Goal: Task Accomplishment & Management: Manage account settings

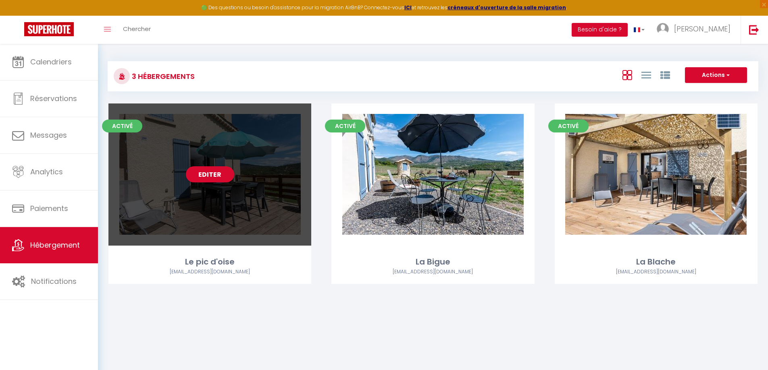
click at [227, 218] on div "Editer" at bounding box center [209, 175] width 203 height 142
select select "3"
select select "2"
select select "1"
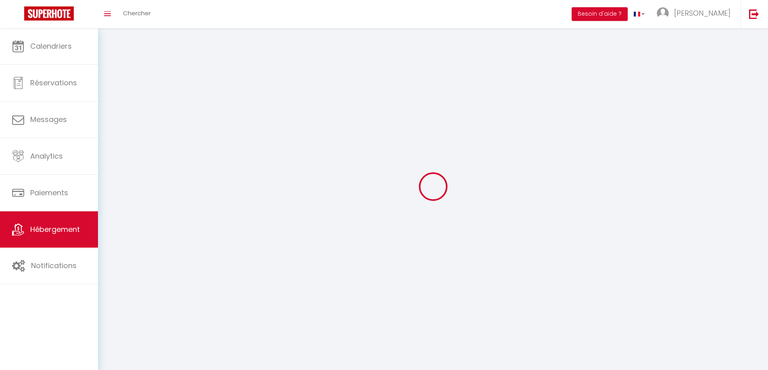
select select
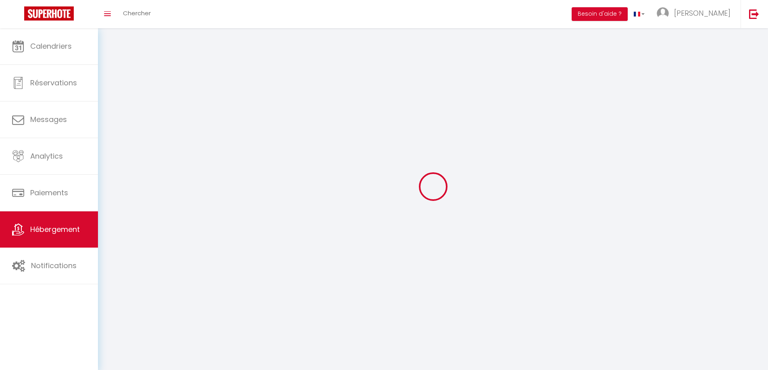
select select
checkbox input "false"
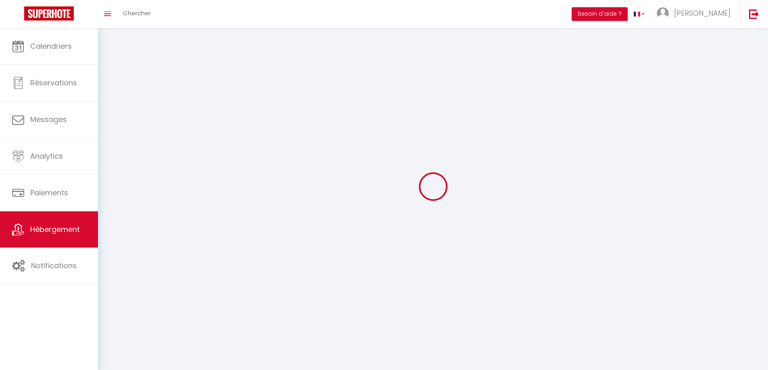
select select
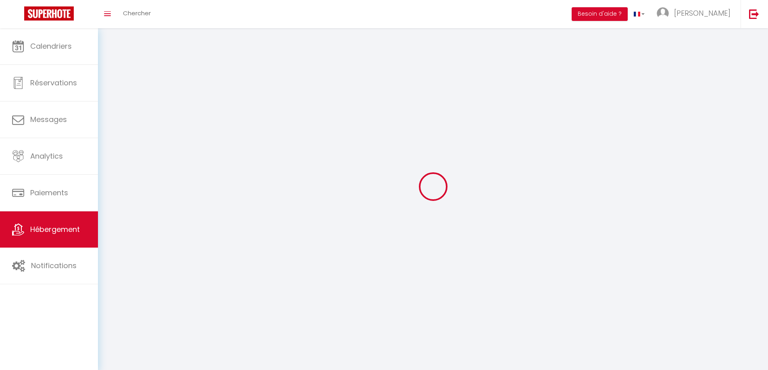
select select
checkbox input "false"
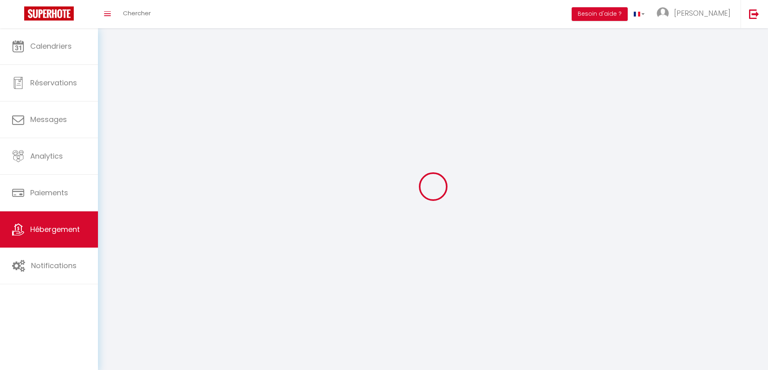
checkbox input "false"
select select
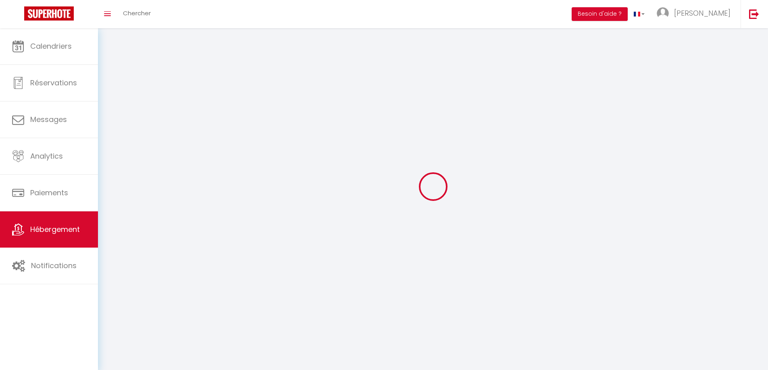
select select
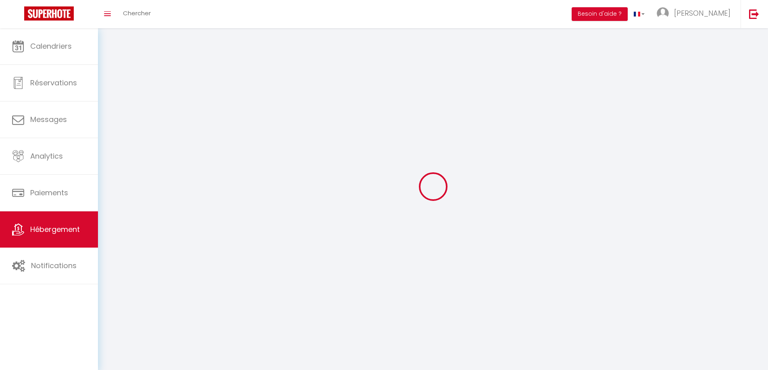
select select
checkbox input "false"
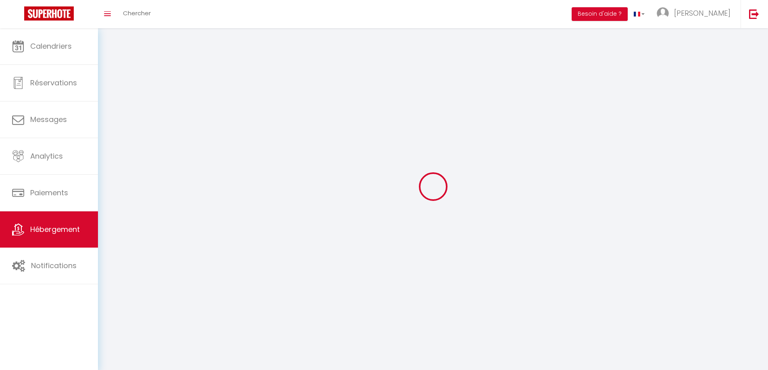
checkbox input "false"
select select
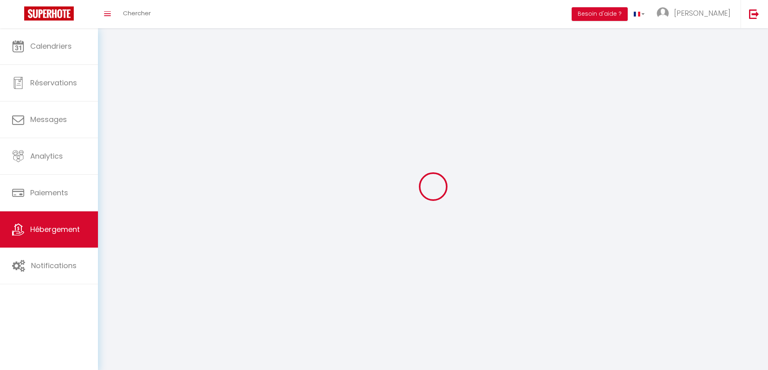
select select
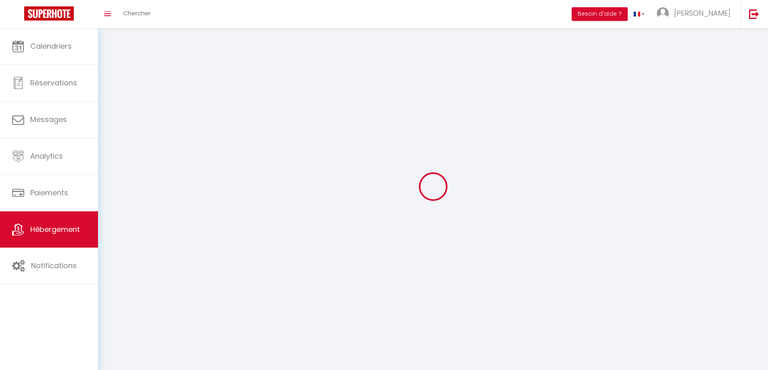
checkbox input "false"
select select
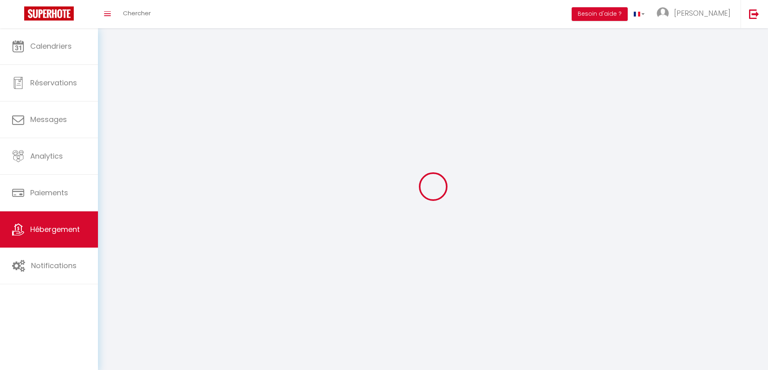
select select
select select "1"
select select "28"
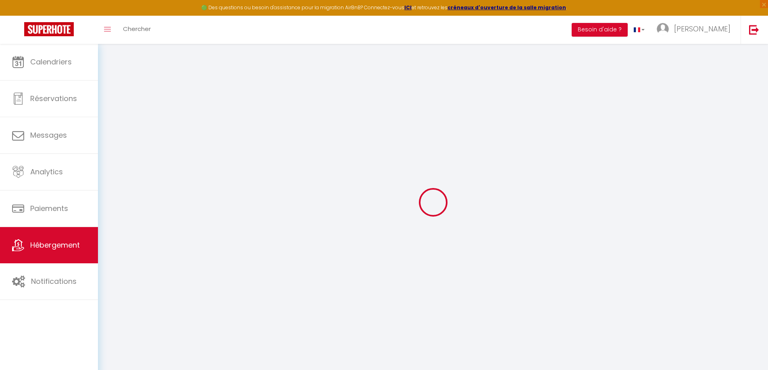
select select
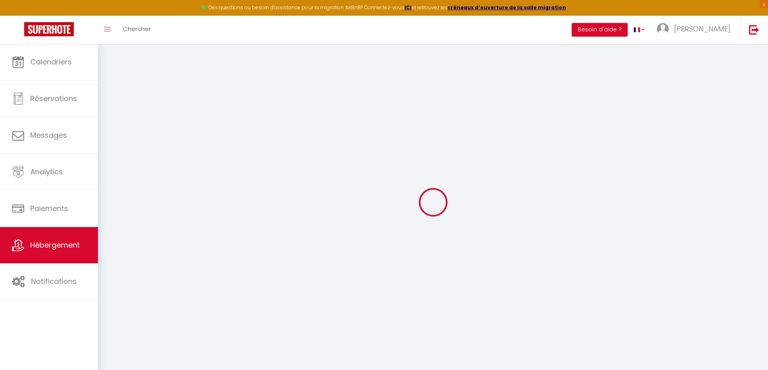
select select
checkbox input "false"
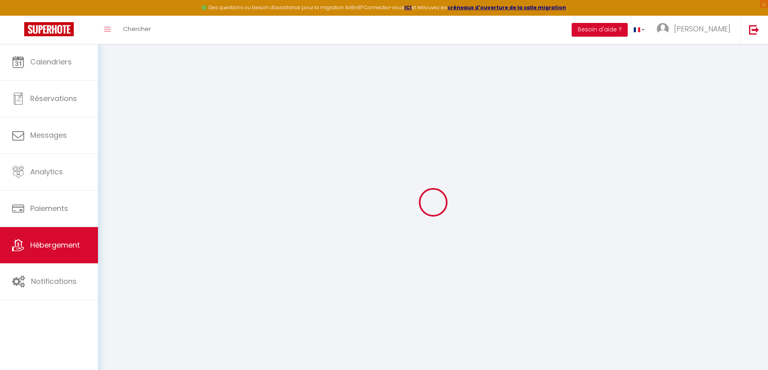
select select
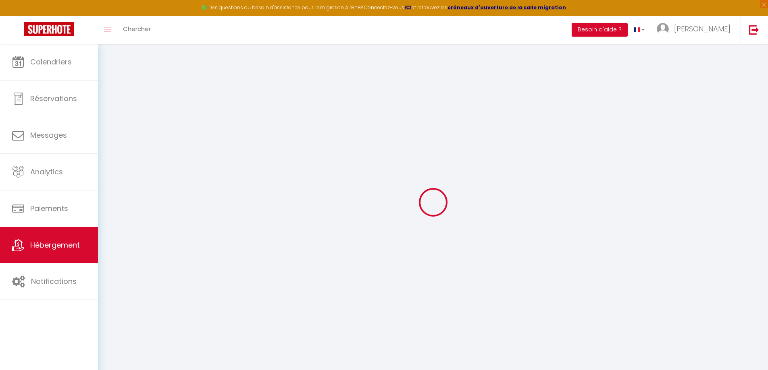
select select
checkbox input "false"
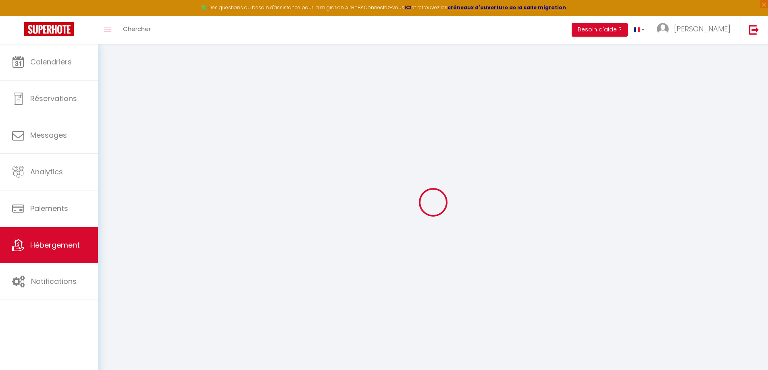
checkbox input "false"
select select
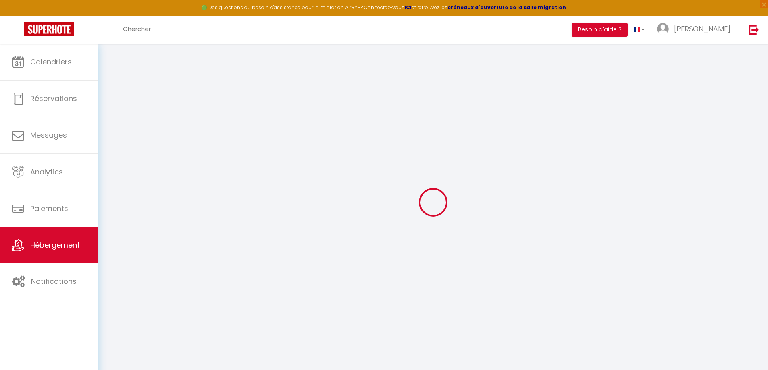
select select
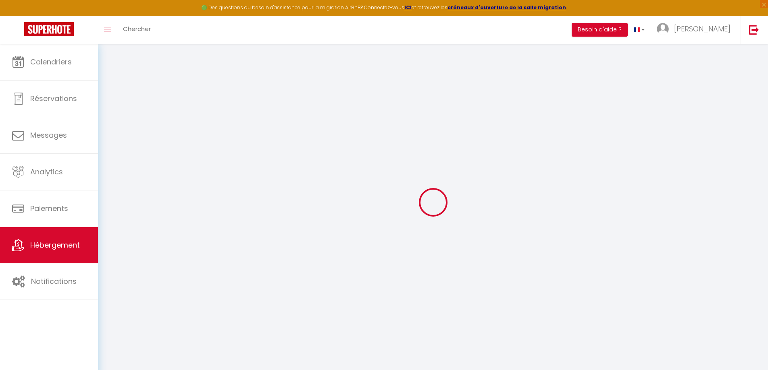
checkbox input "false"
select select
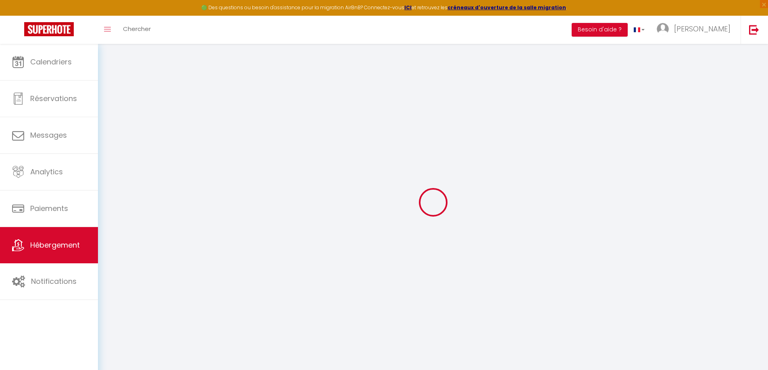
select select
type input "Le pic d'oise"
type input "[PERSON_NAME]"
type input "[DEMOGRAPHIC_DATA]"
type input "[STREET_ADDRESS]"
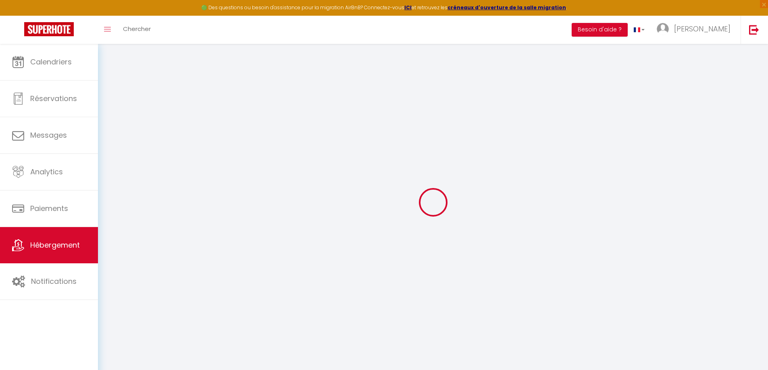
type input "04660"
type input "CHAMPTERCIER (04660)"
select select "boutique_hotels_and_more"
select select "2"
select select "1"
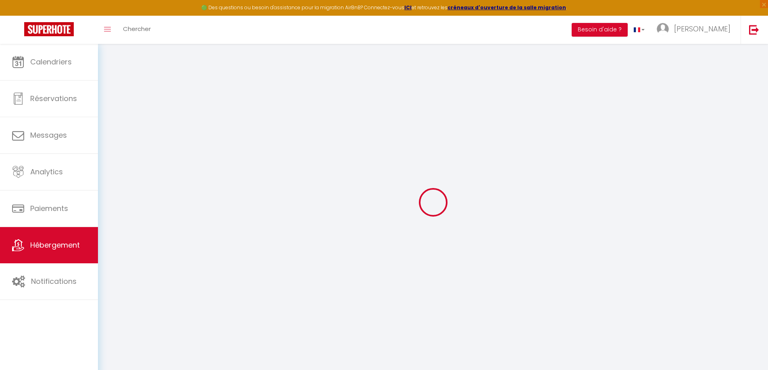
select select "0"
type input "70"
type input "2"
type input "0.99"
select select
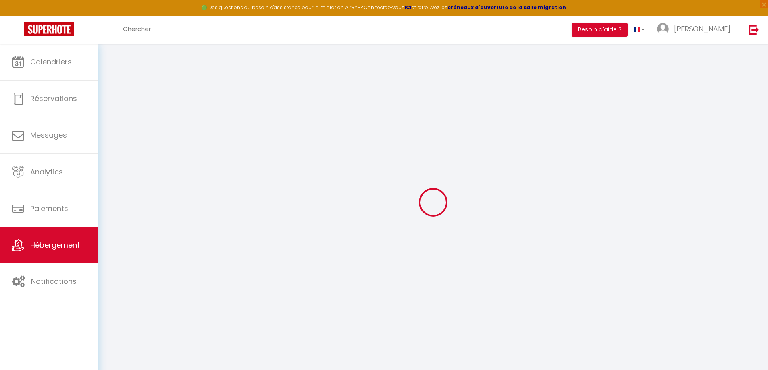
select select
type input "399 Les Plaines"
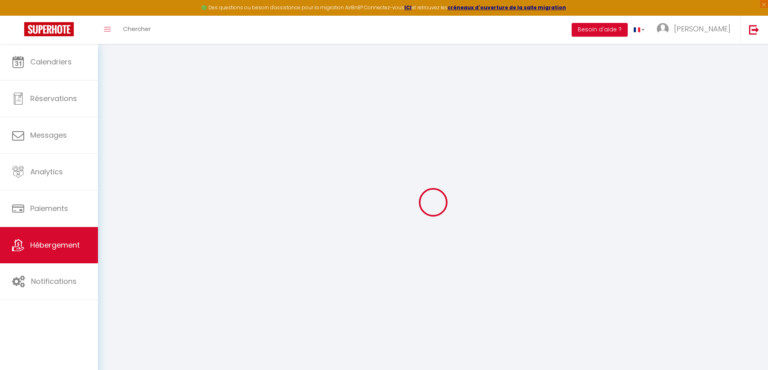
type input "04660"
type input "Champtercier"
type input "[EMAIL_ADDRESS][DOMAIN_NAME]"
select select "15958"
checkbox input "false"
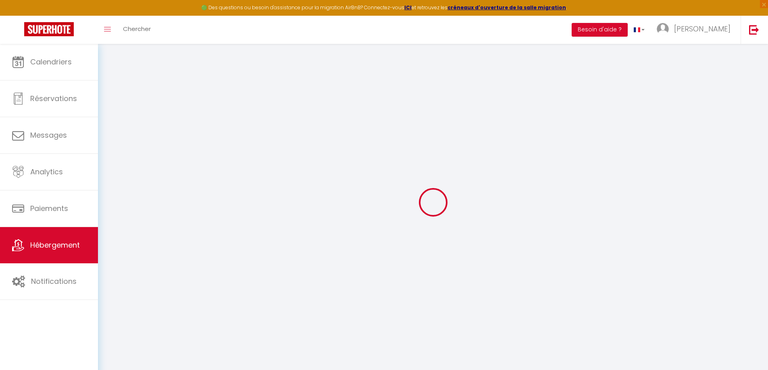
checkbox input "false"
select select
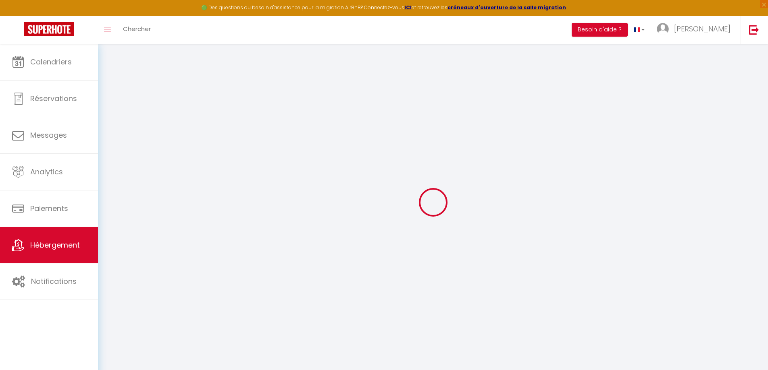
type input "0"
select select
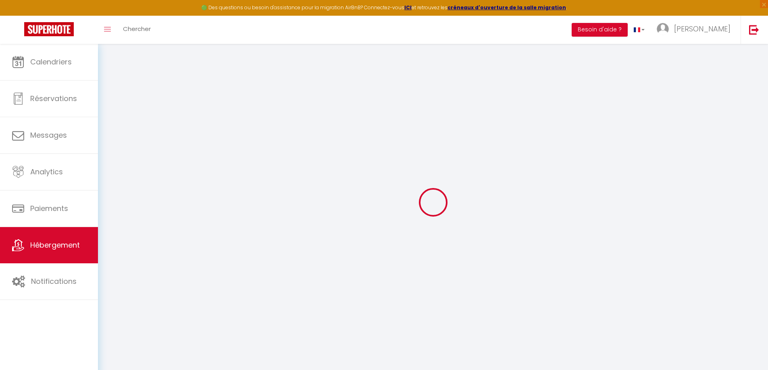
select select
checkbox input "false"
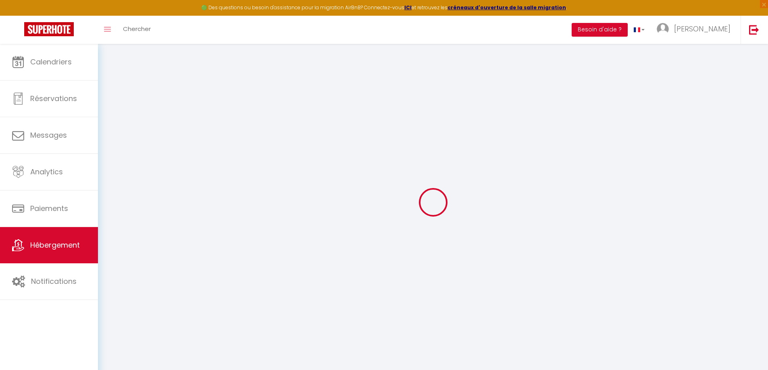
checkbox input "false"
select select "serviced_apartment"
select select
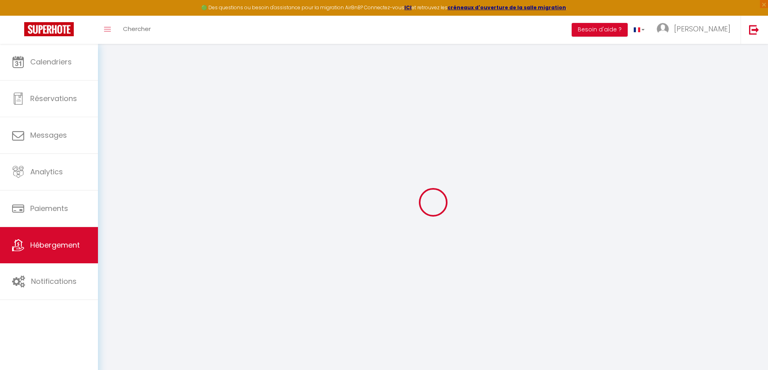
select select
checkbox input "false"
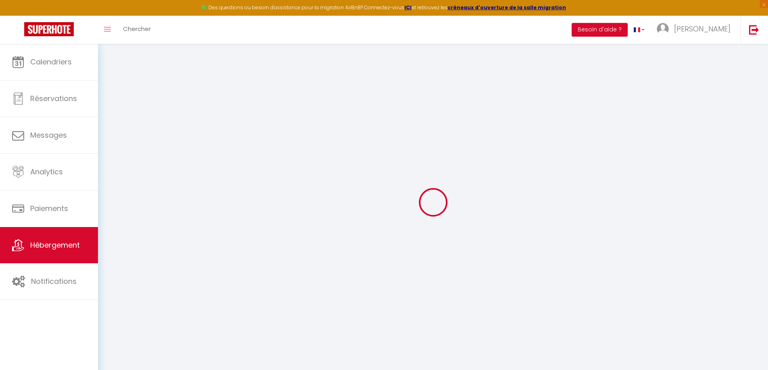
checkbox input "false"
select select
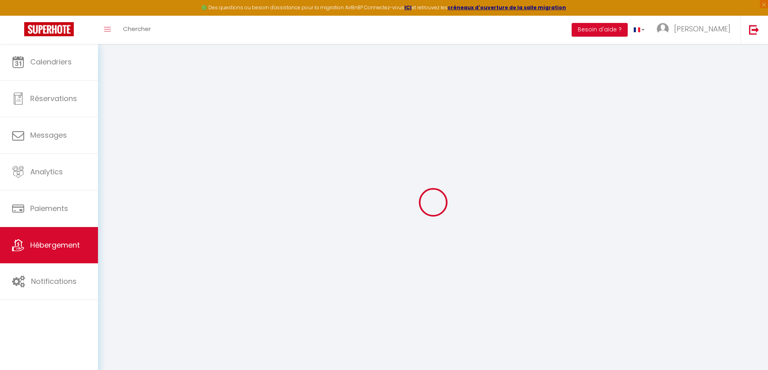
select select
checkbox input "false"
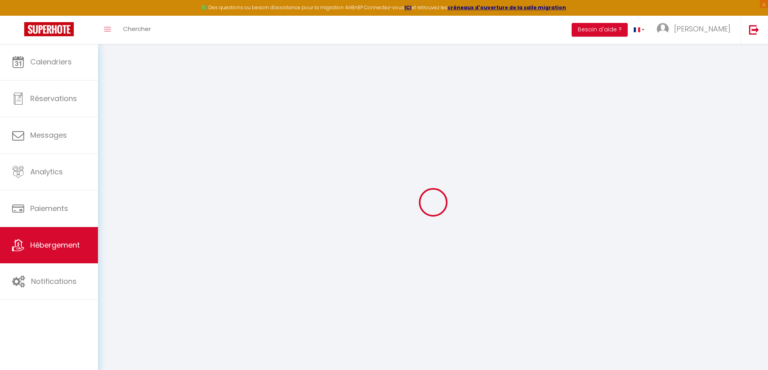
checkbox input "false"
select select "15:00"
select select "23:45"
select select "11:00"
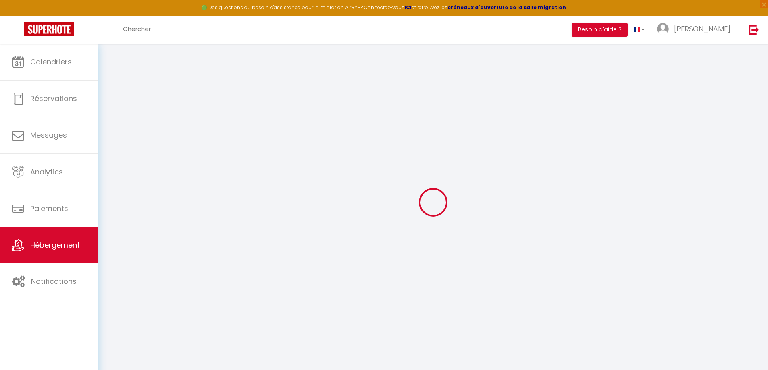
select select "30"
select select "120"
checkbox input "false"
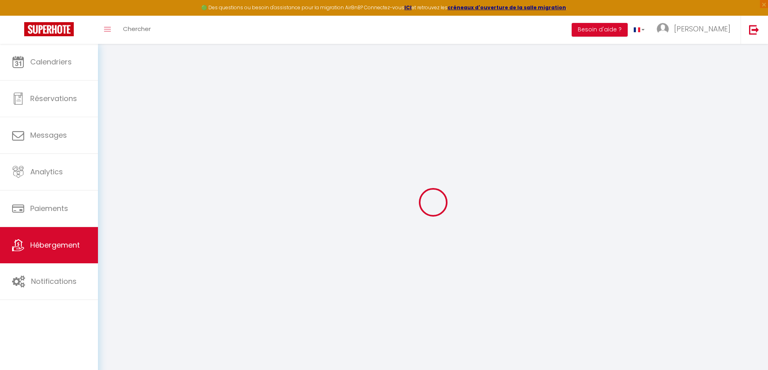
checkbox input "false"
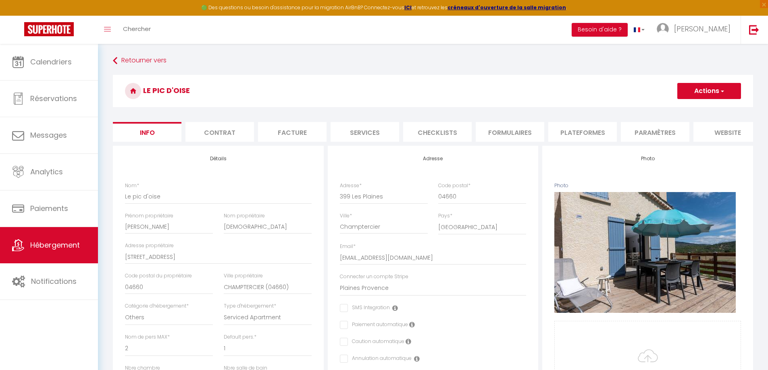
checkbox input "false"
click at [237, 132] on li "Contrat" at bounding box center [219, 132] width 69 height 20
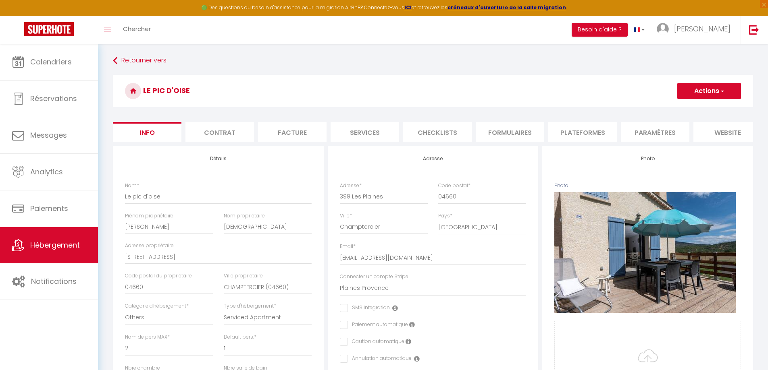
checkbox input "false"
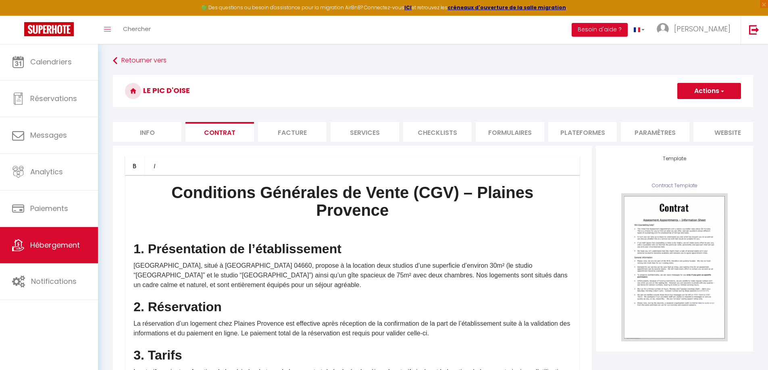
click at [158, 132] on li "Info" at bounding box center [147, 132] width 69 height 20
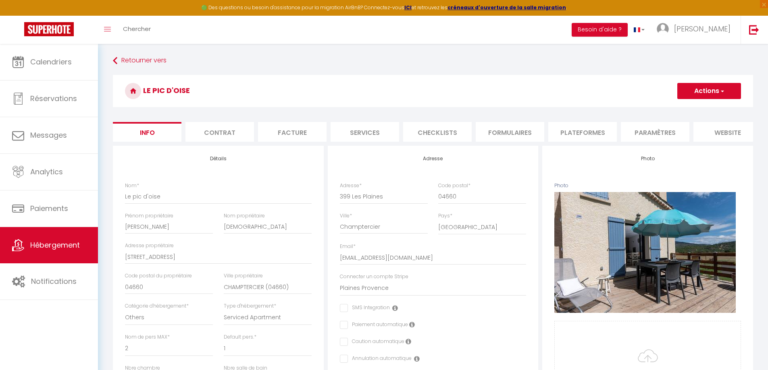
checkbox input "false"
click at [648, 133] on li "Paramètres" at bounding box center [655, 132] width 69 height 20
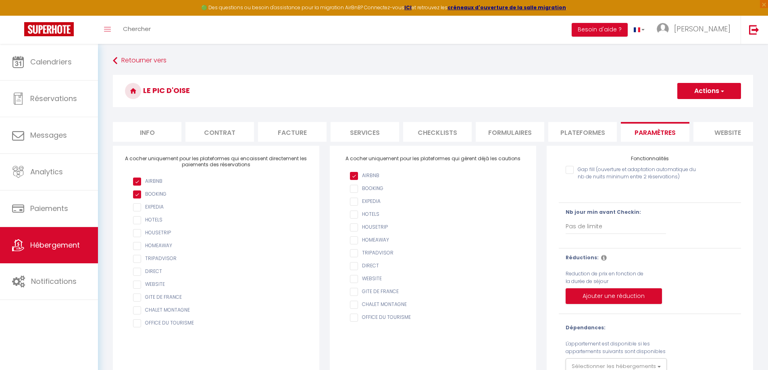
click at [716, 131] on li "website" at bounding box center [727, 132] width 69 height 20
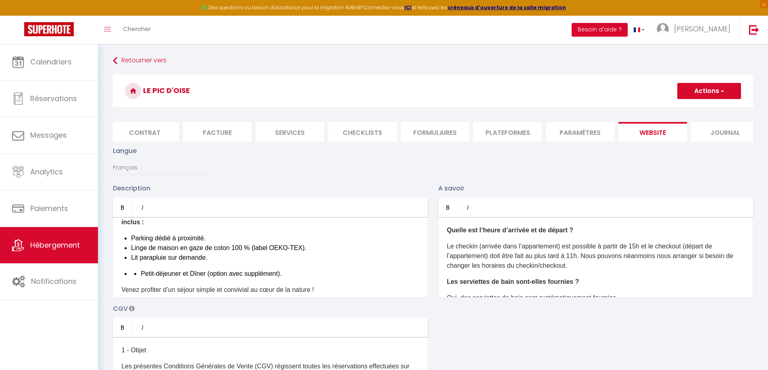
scroll to position [0, 80]
click at [571, 132] on li "Paramètres" at bounding box center [575, 132] width 69 height 20
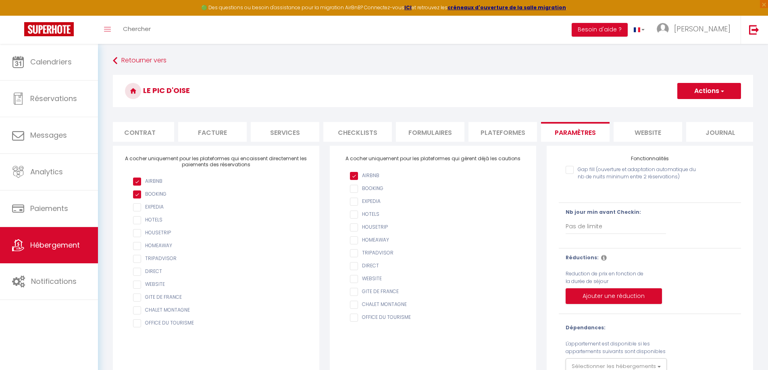
click at [149, 134] on li "Contrat" at bounding box center [140, 132] width 69 height 20
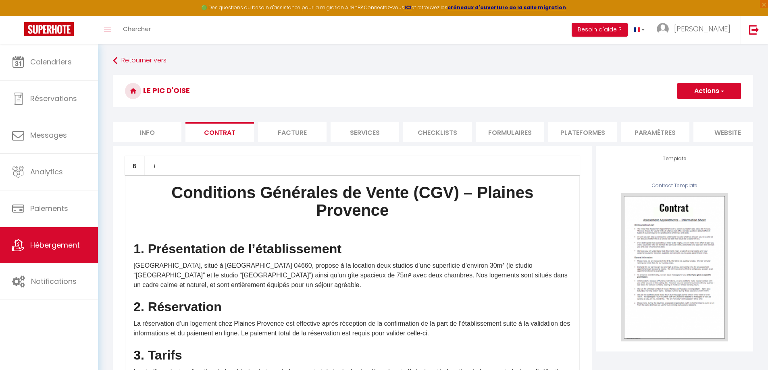
click at [132, 123] on li "Info" at bounding box center [147, 132] width 69 height 20
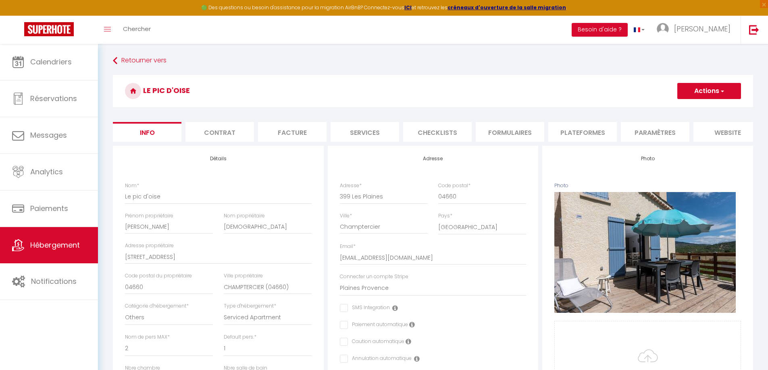
checkbox input "false"
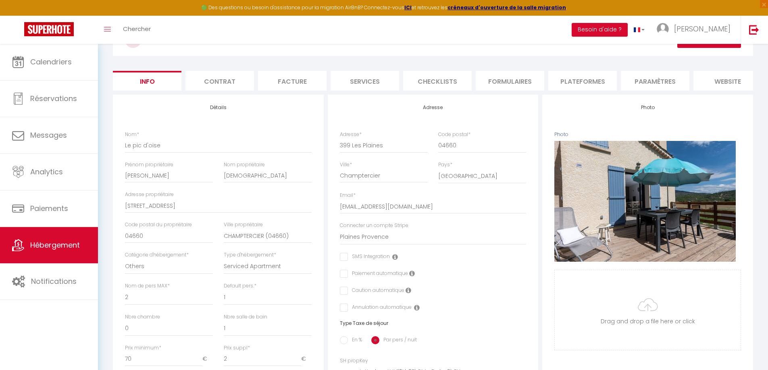
scroll to position [161, 0]
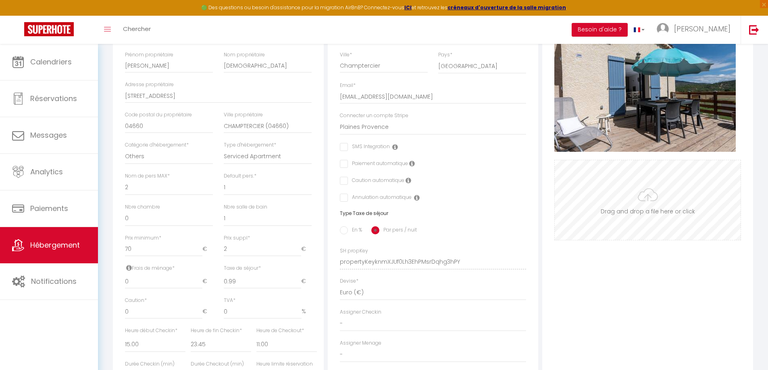
click at [655, 205] on input "Photo" at bounding box center [648, 200] width 186 height 80
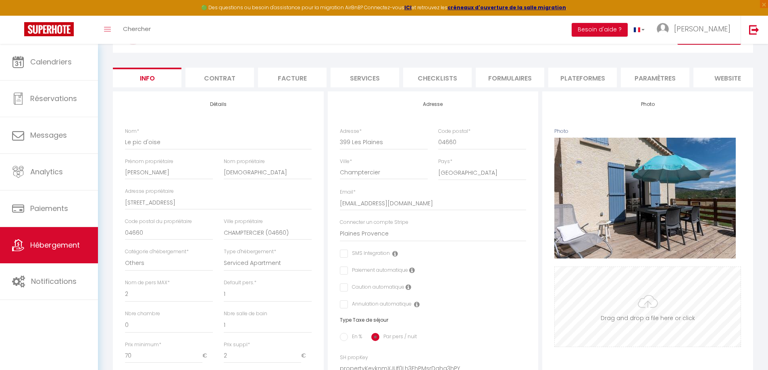
scroll to position [0, 0]
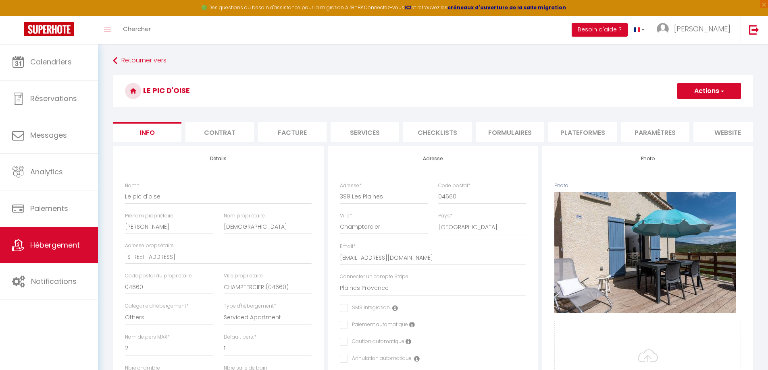
click at [225, 134] on li "Contrat" at bounding box center [219, 132] width 69 height 20
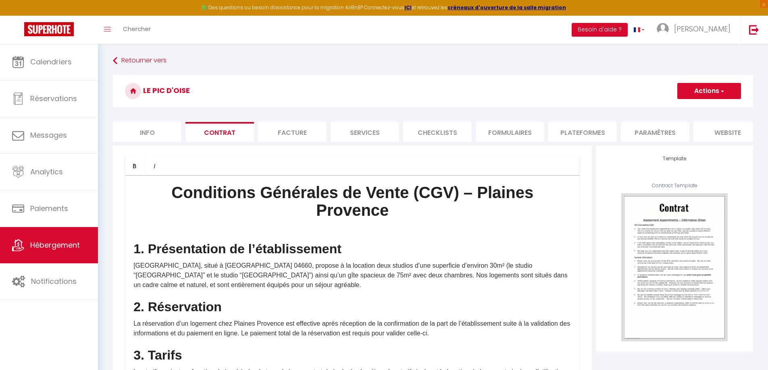
click at [347, 135] on li "Services" at bounding box center [365, 132] width 69 height 20
select select
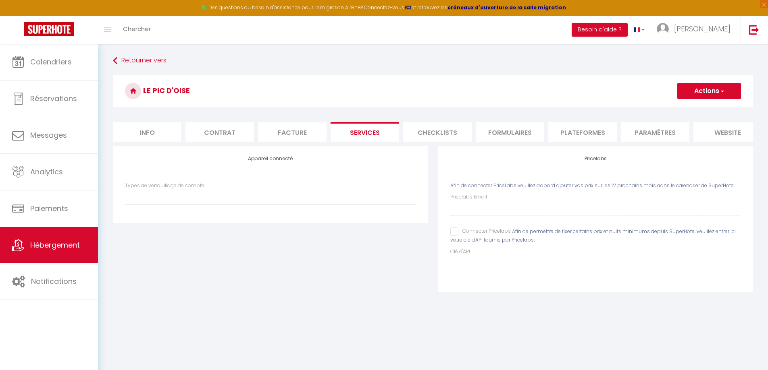
click at [426, 133] on li "Checklists" at bounding box center [437, 132] width 69 height 20
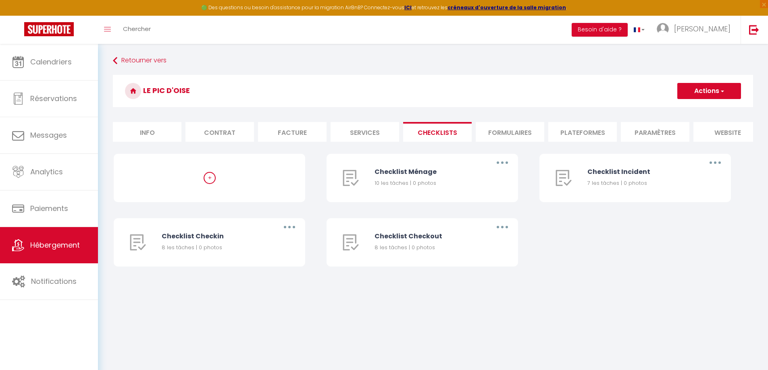
click at [498, 135] on li "Formulaires" at bounding box center [510, 132] width 69 height 20
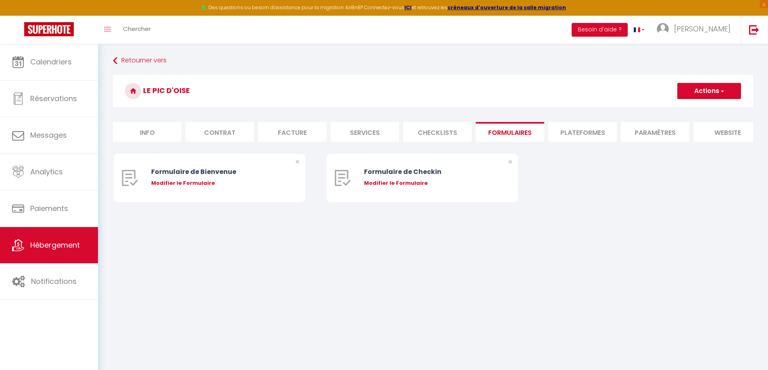
click at [584, 130] on li "Plateformes" at bounding box center [582, 132] width 69 height 20
select select
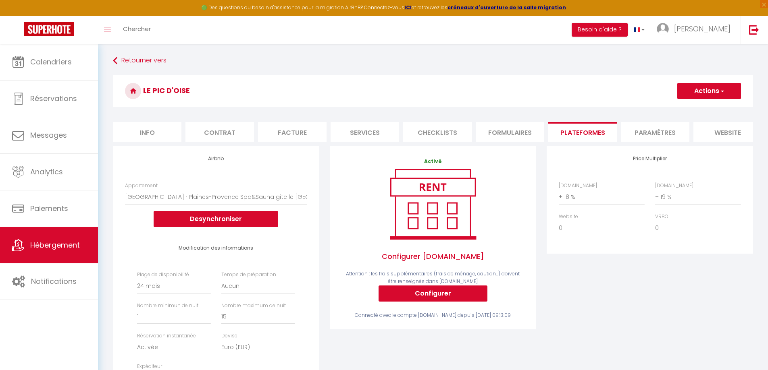
click at [649, 131] on li "Paramètres" at bounding box center [655, 132] width 69 height 20
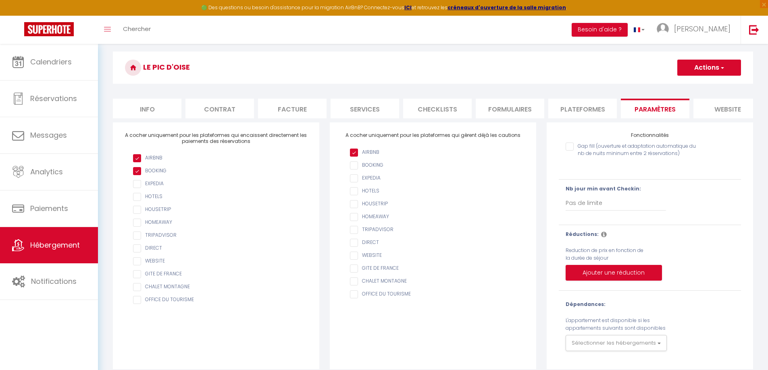
scroll to position [44, 0]
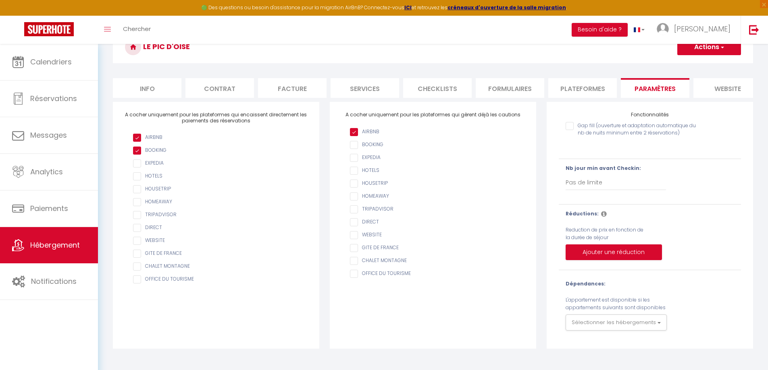
click at [720, 88] on li "website" at bounding box center [727, 88] width 69 height 20
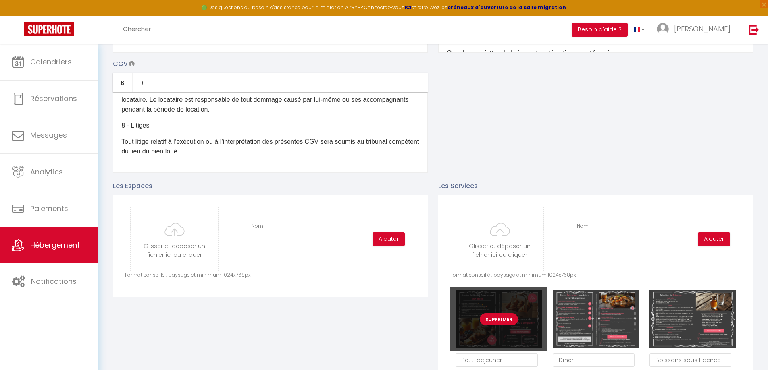
scroll to position [245, 0]
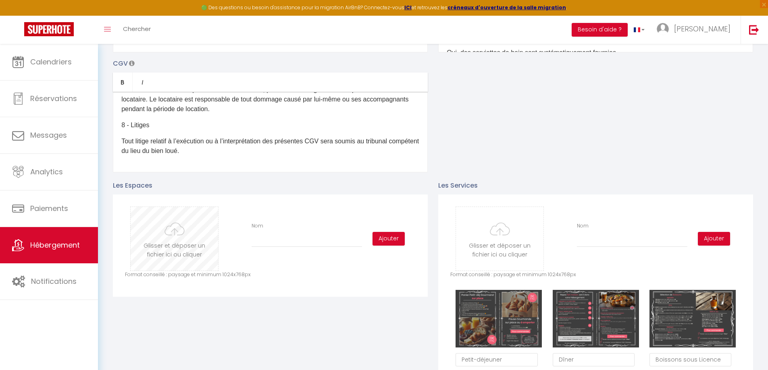
click at [181, 251] on input "file" at bounding box center [174, 239] width 87 height 64
type input "C:\fakepath\63-_Z610575-Modifier.jpg"
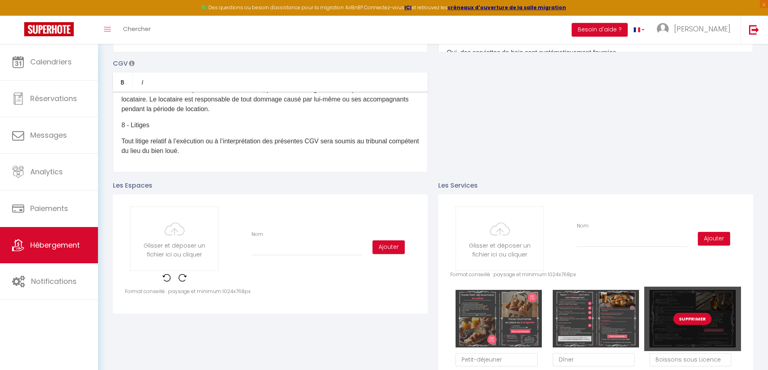
checkbox input "true"
checkbox input "false"
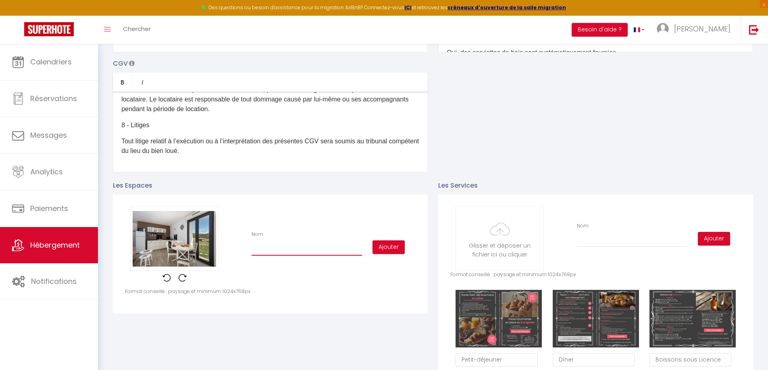
click at [295, 253] on input "Nom" at bounding box center [307, 248] width 110 height 15
type input "p"
checkbox input "true"
checkbox input "false"
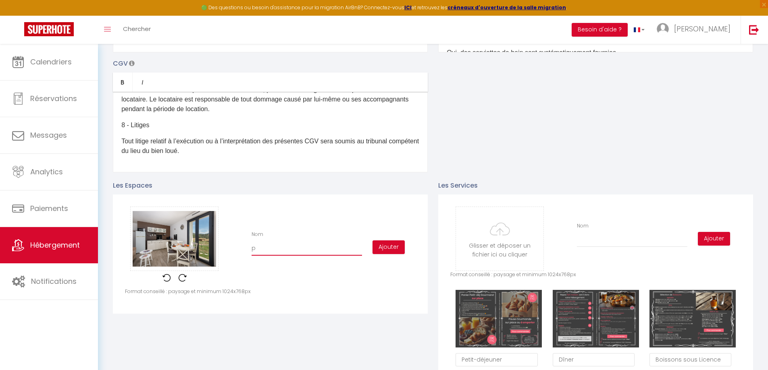
type input "pi"
checkbox input "true"
checkbox input "false"
type input "piè"
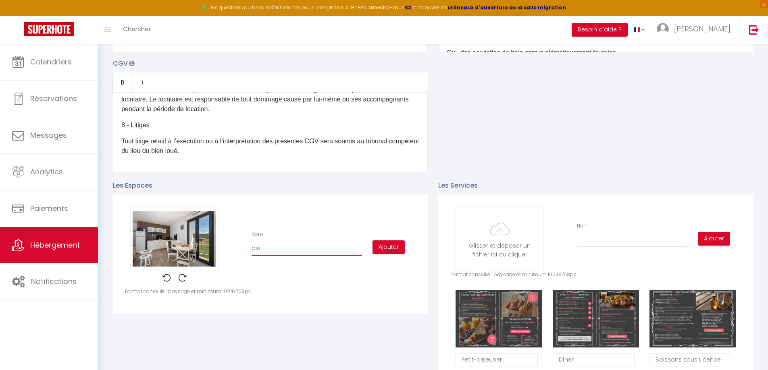
checkbox input "true"
checkbox input "false"
click at [393, 254] on button "Ajouter" at bounding box center [388, 248] width 32 height 14
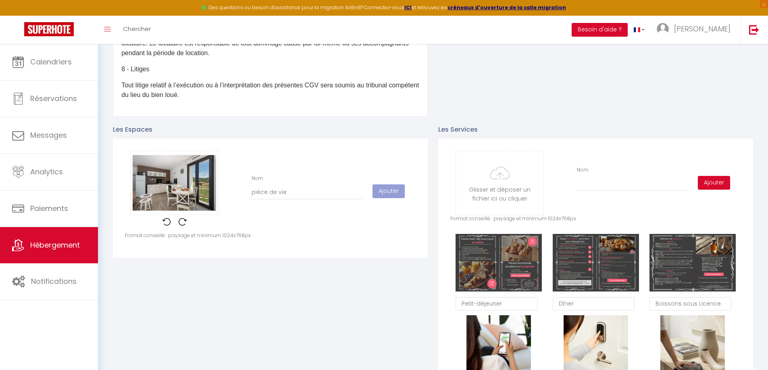
scroll to position [326, 0]
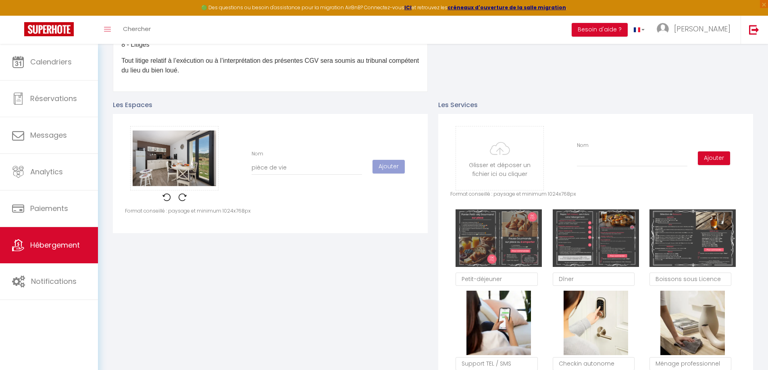
drag, startPoint x: 304, startPoint y: 257, endPoint x: 377, endPoint y: 209, distance: 87.0
click at [307, 256] on div "Les Espaces Glisser et déposer un fichier ici ou cliquer Ooops, something wrong…" at bounding box center [270, 366] width 325 height 548
click at [326, 171] on input "pièce de vie" at bounding box center [307, 168] width 110 height 15
click at [360, 215] on p "Format conseillé : paysage et minimum 1024x768px" at bounding box center [270, 212] width 291 height 8
click at [182, 202] on img at bounding box center [183, 197] width 8 height 8
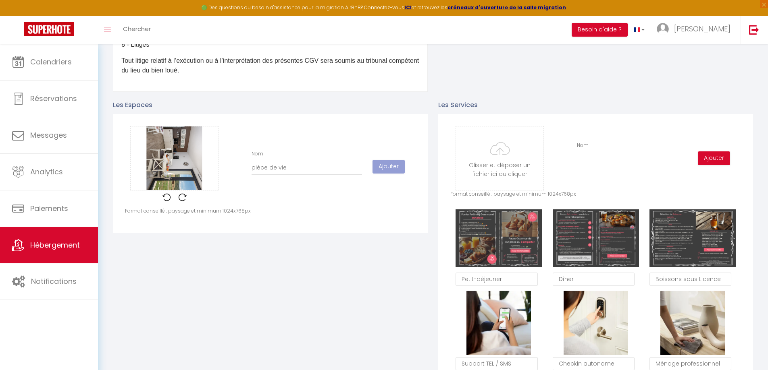
click at [167, 202] on img at bounding box center [166, 197] width 8 height 8
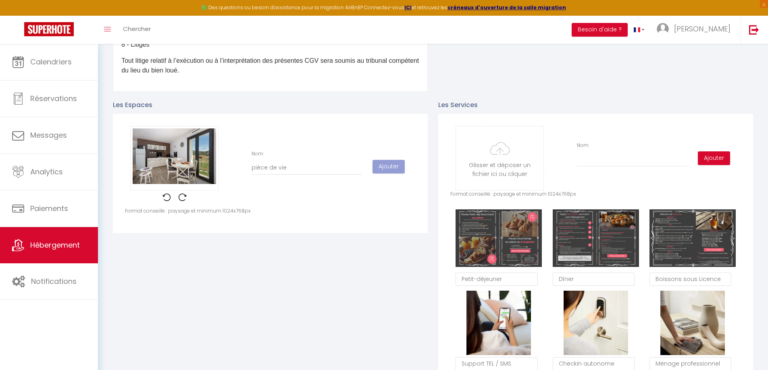
click at [250, 170] on div "Nom pièce de vie" at bounding box center [306, 162] width 121 height 25
click at [300, 175] on input "pièce de vie" at bounding box center [307, 168] width 110 height 15
click at [326, 208] on div "Glisser et déposer un fichier ici ou cliquer Ooops, something wrong happened. R…" at bounding box center [270, 166] width 291 height 81
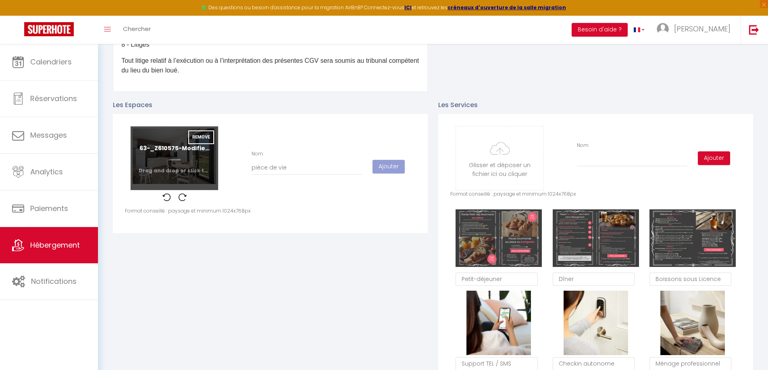
click at [166, 173] on input "file" at bounding box center [174, 159] width 87 height 64
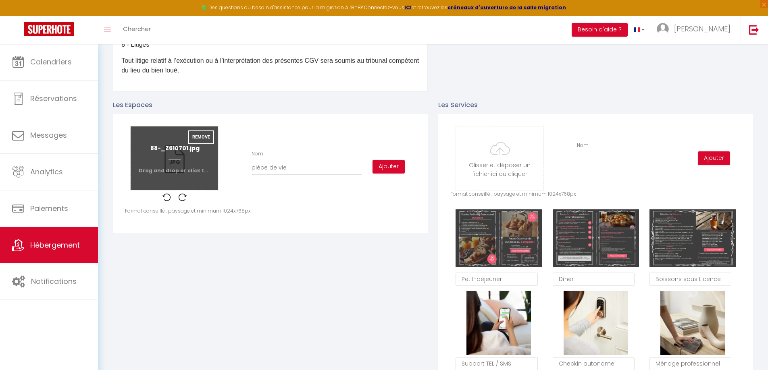
click at [186, 171] on input "file" at bounding box center [174, 159] width 87 height 64
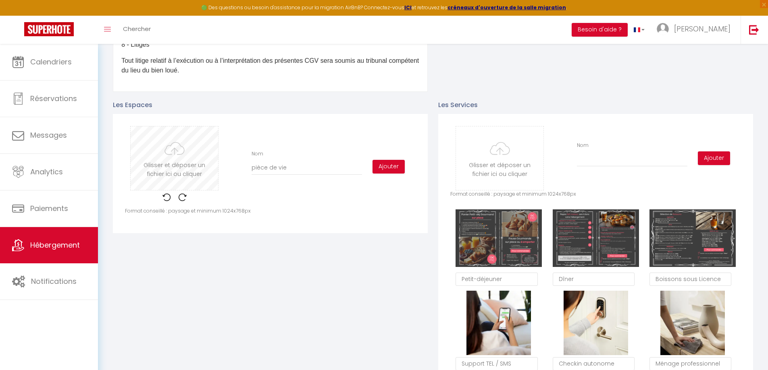
click at [211, 161] on input "file" at bounding box center [174, 159] width 87 height 64
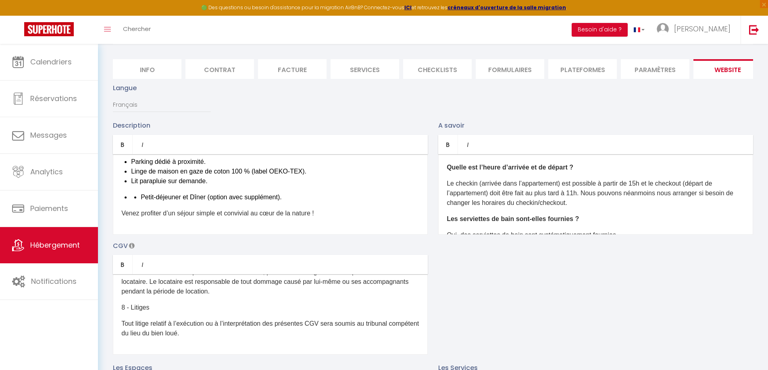
scroll to position [0, 0]
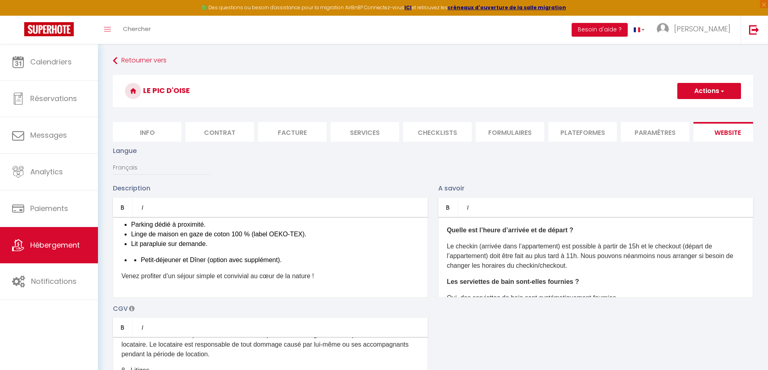
click at [731, 94] on button "Actions" at bounding box center [709, 91] width 64 height 16
click at [697, 108] on input "Enregistrer" at bounding box center [700, 109] width 30 height 8
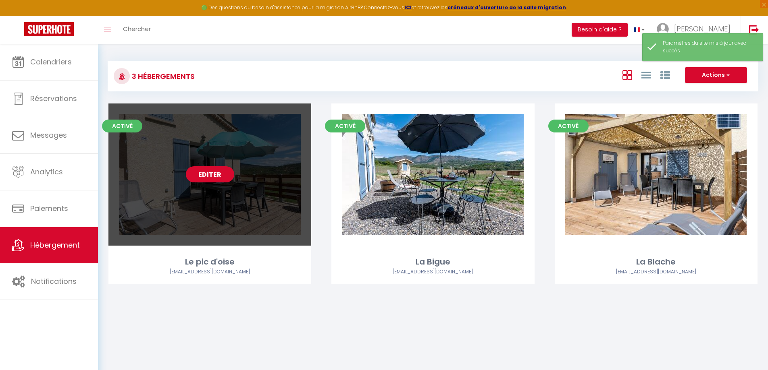
click at [261, 174] on div "Editer" at bounding box center [209, 175] width 203 height 142
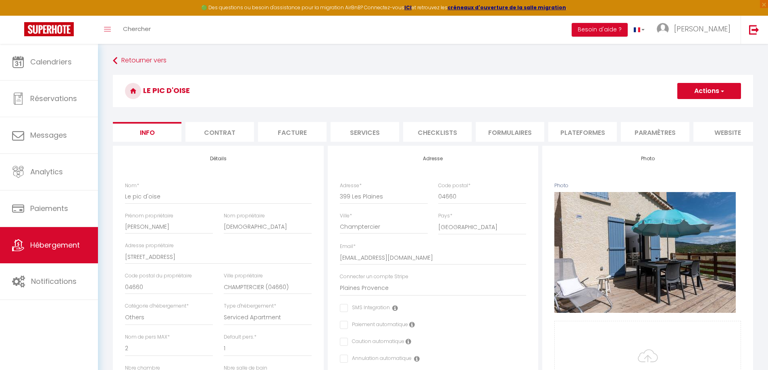
click at [714, 131] on li "website" at bounding box center [727, 132] width 69 height 20
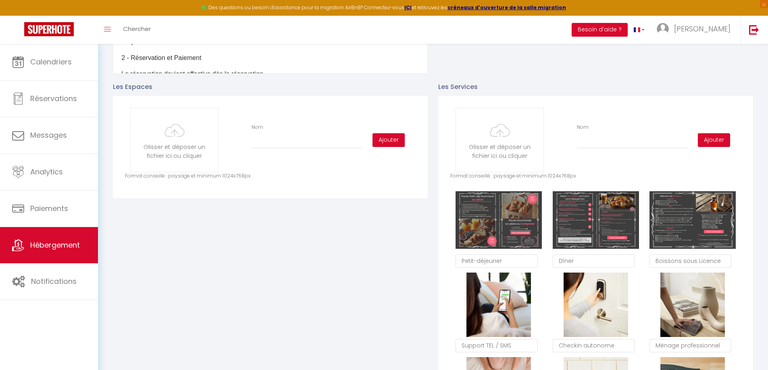
scroll to position [282, 0]
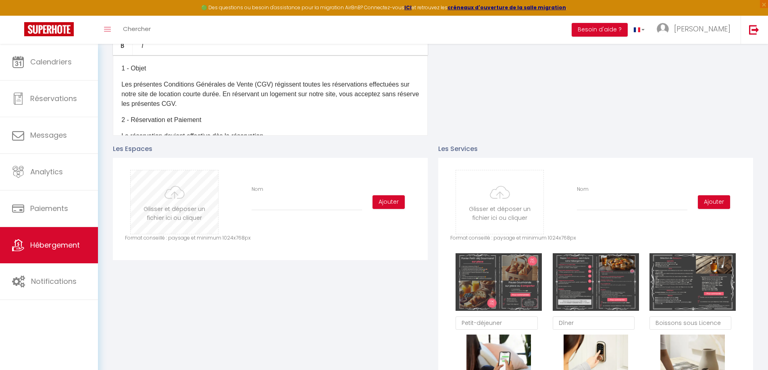
click at [171, 209] on input "file" at bounding box center [174, 203] width 87 height 64
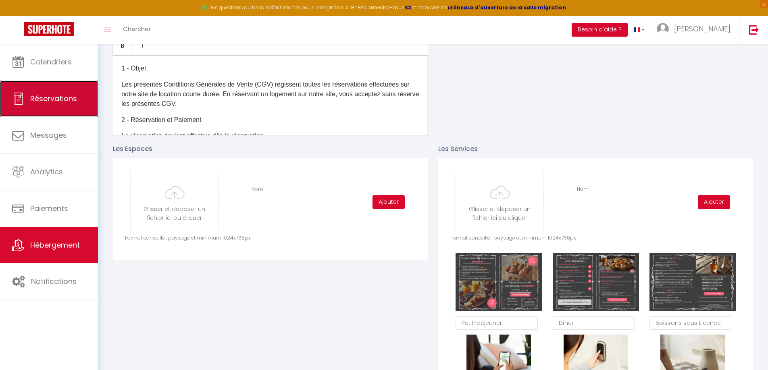
click at [64, 98] on span "Réservations" at bounding box center [53, 99] width 47 height 10
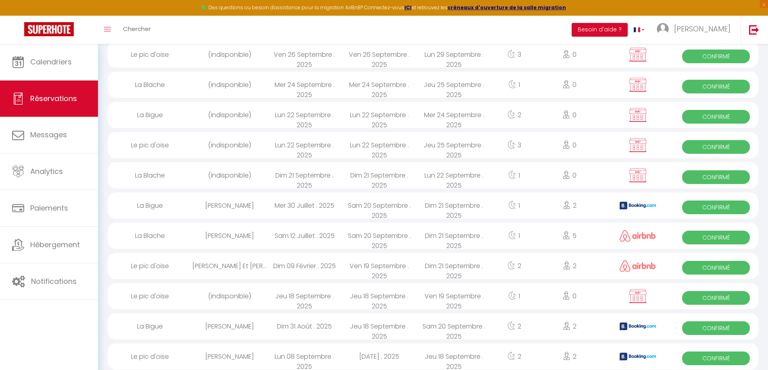
scroll to position [825, 0]
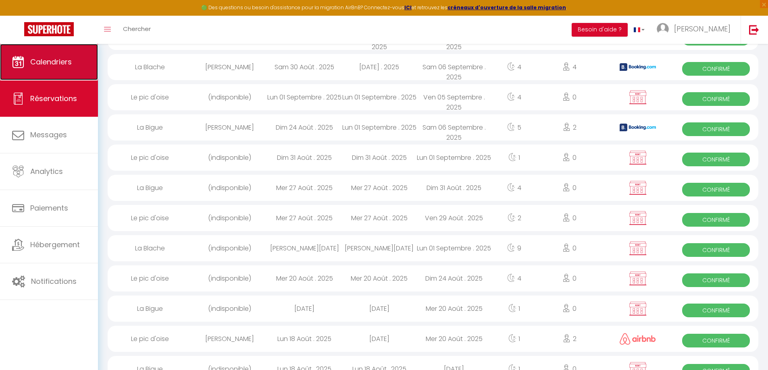
click at [52, 64] on span "Calendriers" at bounding box center [51, 62] width 42 height 10
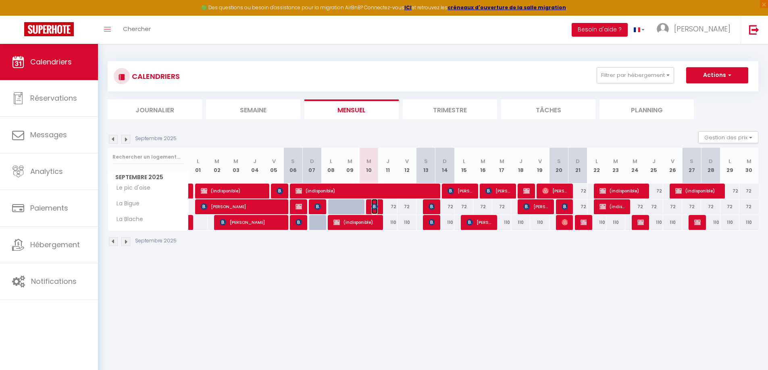
click at [373, 210] on img at bounding box center [374, 207] width 6 height 6
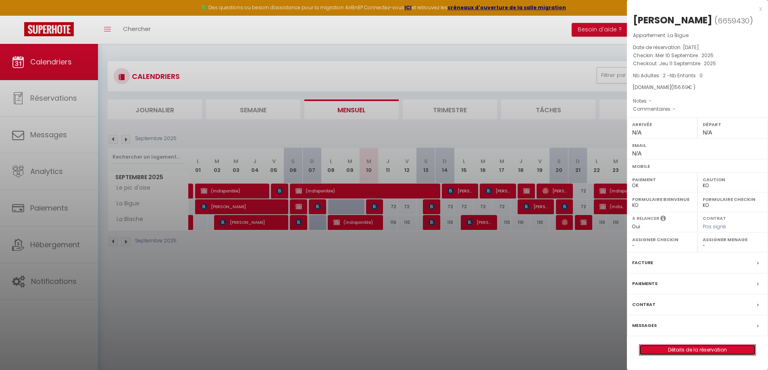
click at [702, 349] on link "Détails de la réservation" at bounding box center [697, 350] width 116 height 10
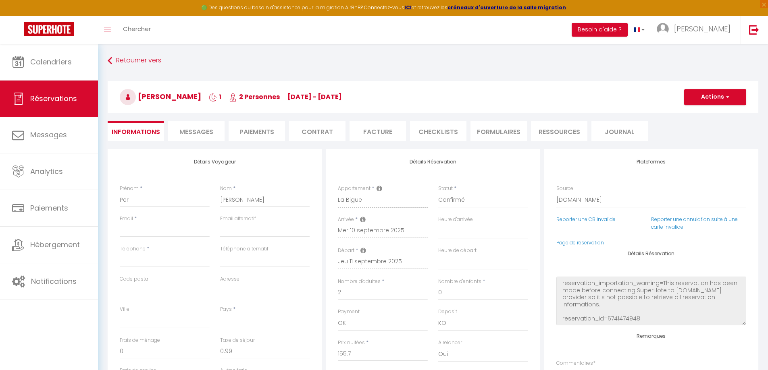
click at [203, 129] on span "Messages" at bounding box center [196, 131] width 34 height 9
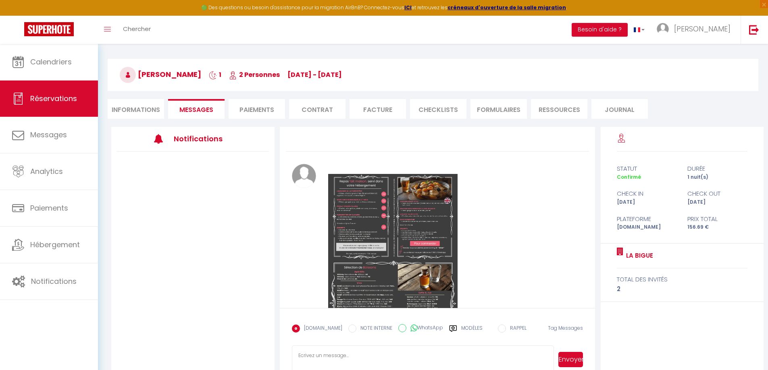
scroll to position [44, 0]
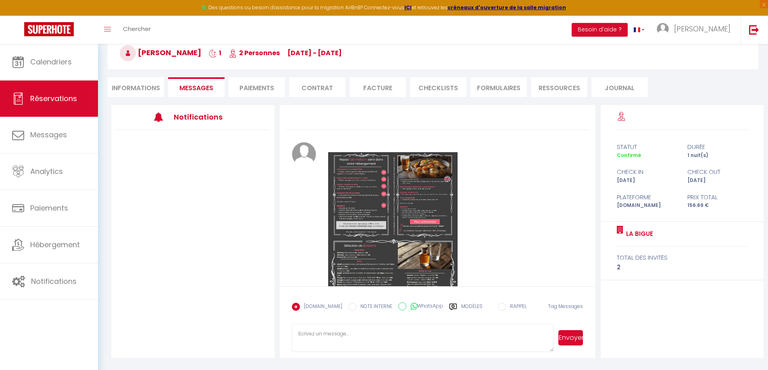
click at [344, 338] on textarea at bounding box center [423, 338] width 262 height 28
click at [460, 336] on textarea "Comme convenu, vous trouverez ci dessous votre lien de paiement pour la command…" at bounding box center [423, 338] width 262 height 28
click at [358, 341] on textarea "Comme convenu, vous trouverez ci dessous votre lien de paiement de 22.50€ pour …" at bounding box center [423, 338] width 262 height 28
click at [428, 340] on textarea "Comme convenu, vous trouverez ci dessous votre lien de paiement de 22.50€ pour …" at bounding box center [423, 338] width 262 height 28
paste textarea "[URL][DOMAIN_NAME]"
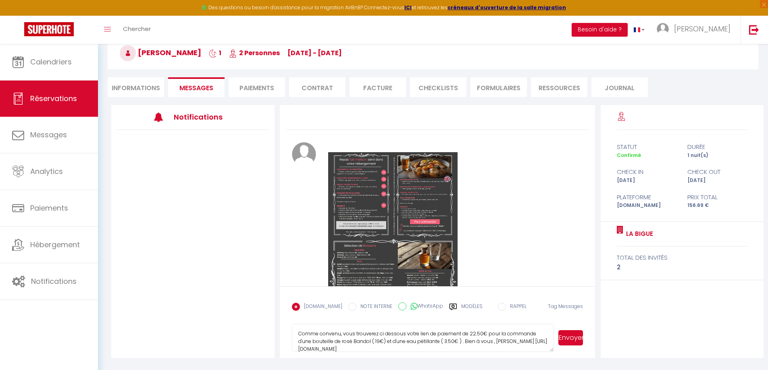
scroll to position [1, 0]
click at [572, 339] on button "Envoyer" at bounding box center [570, 338] width 25 height 15
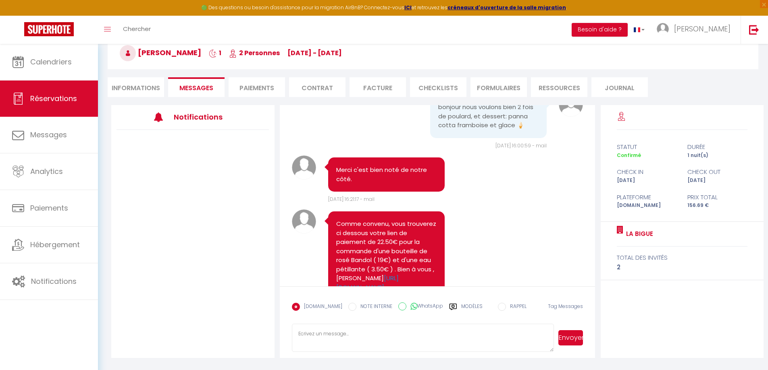
scroll to position [366, 0]
